Goal: Transaction & Acquisition: Book appointment/travel/reservation

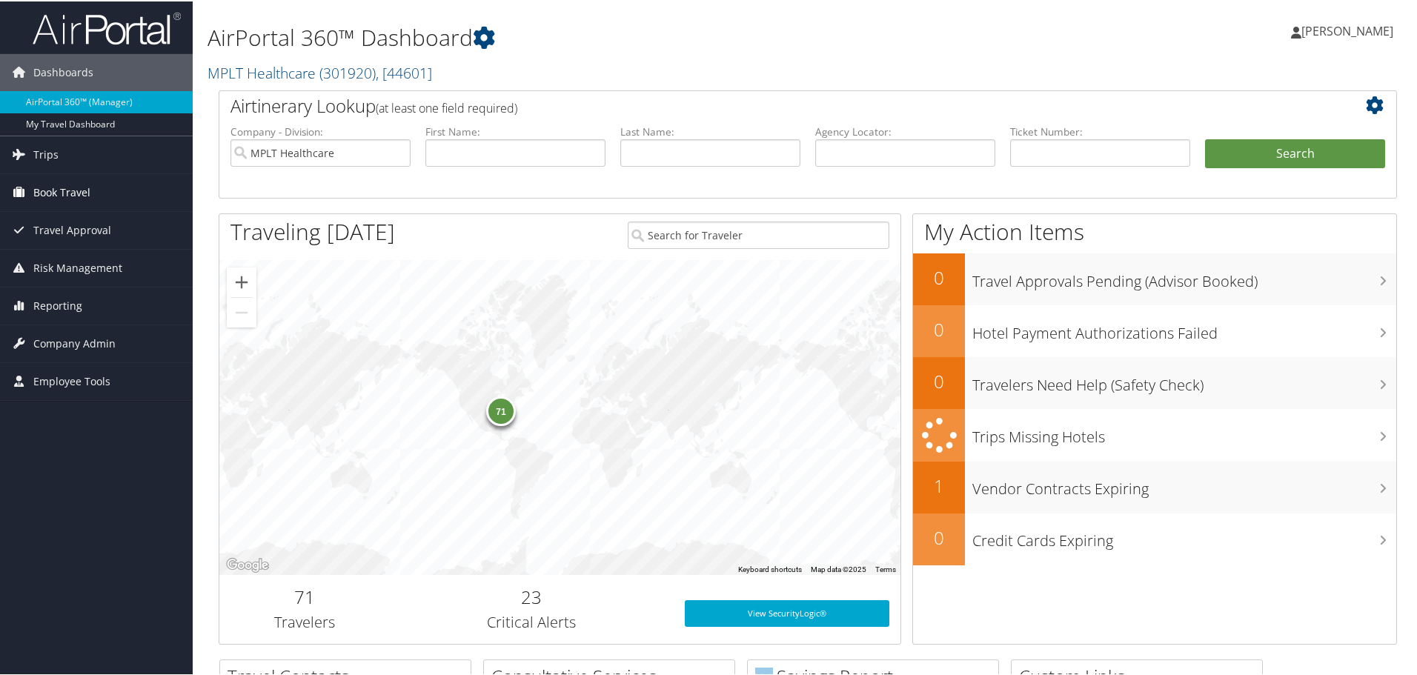
click at [77, 182] on span "Book Travel" at bounding box center [61, 191] width 57 height 37
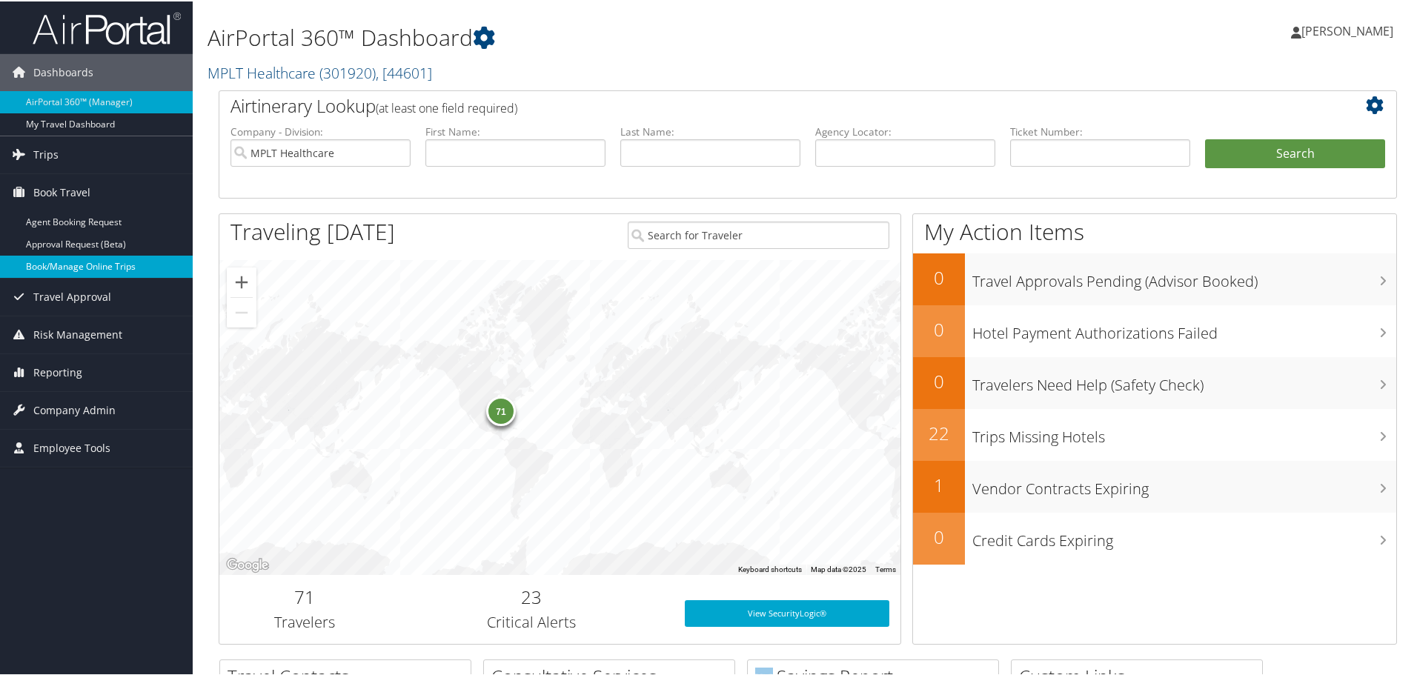
click at [124, 258] on link "Book/Manage Online Trips" at bounding box center [96, 265] width 193 height 22
